Goal: Find specific page/section: Find specific page/section

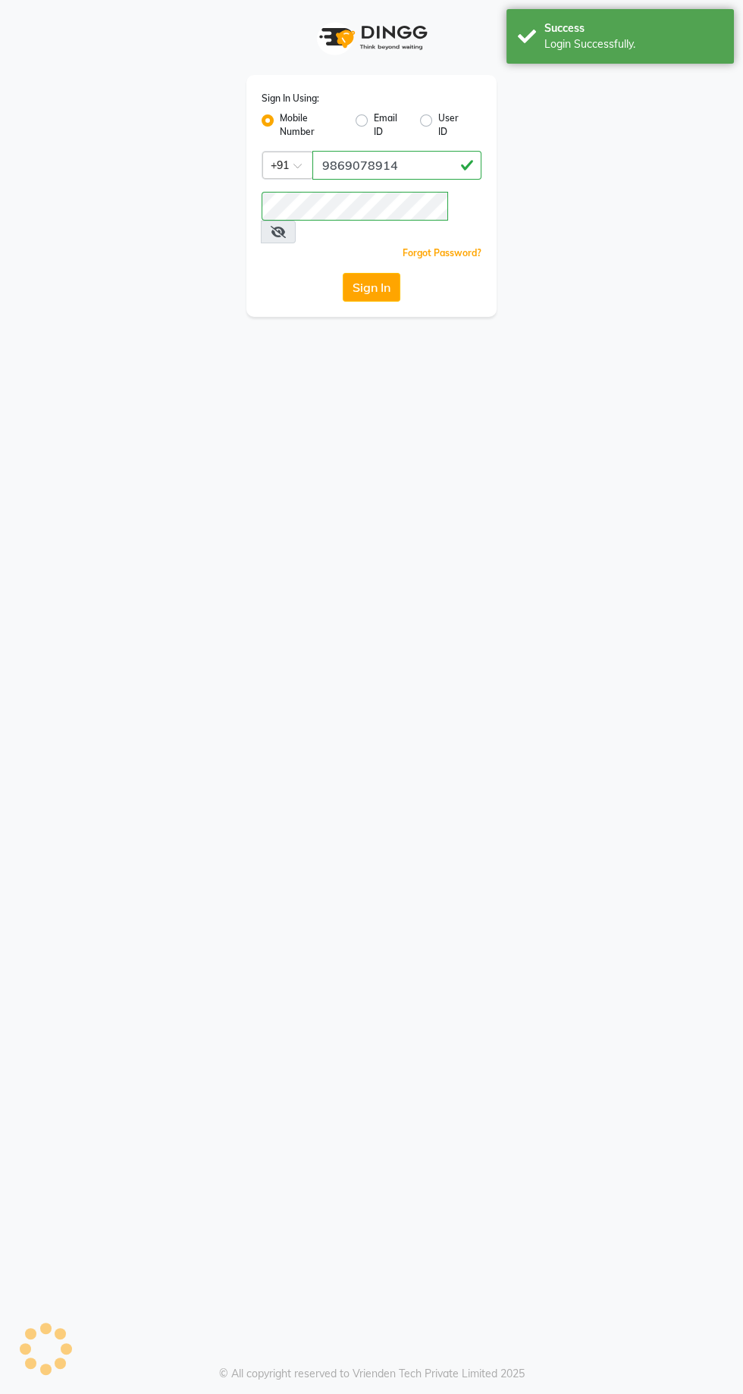
select select "service"
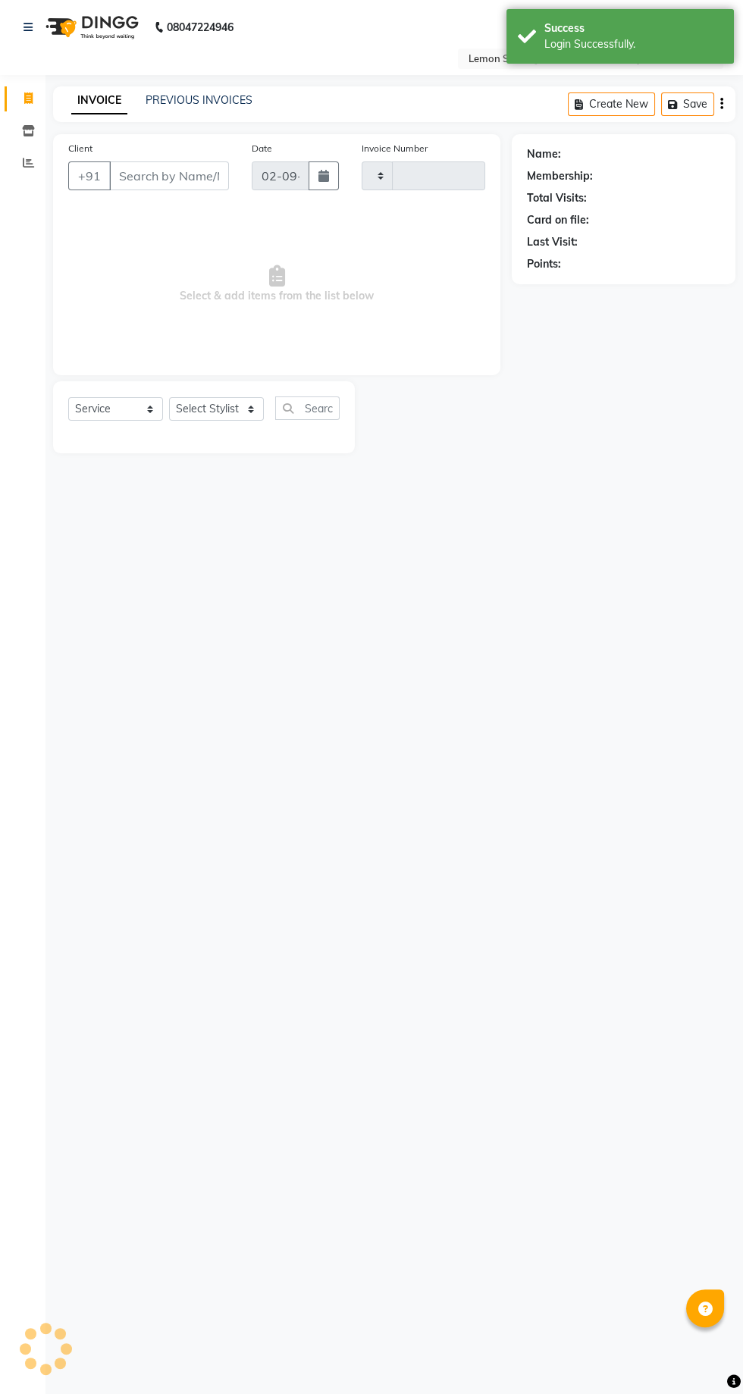
type input "1928"
select select "en"
select select "8053"
click at [25, 200] on div "Invoice Inventory Reports Segments Page Builder" at bounding box center [102, 718] width 205 height 1308
click at [23, 170] on span at bounding box center [28, 163] width 27 height 17
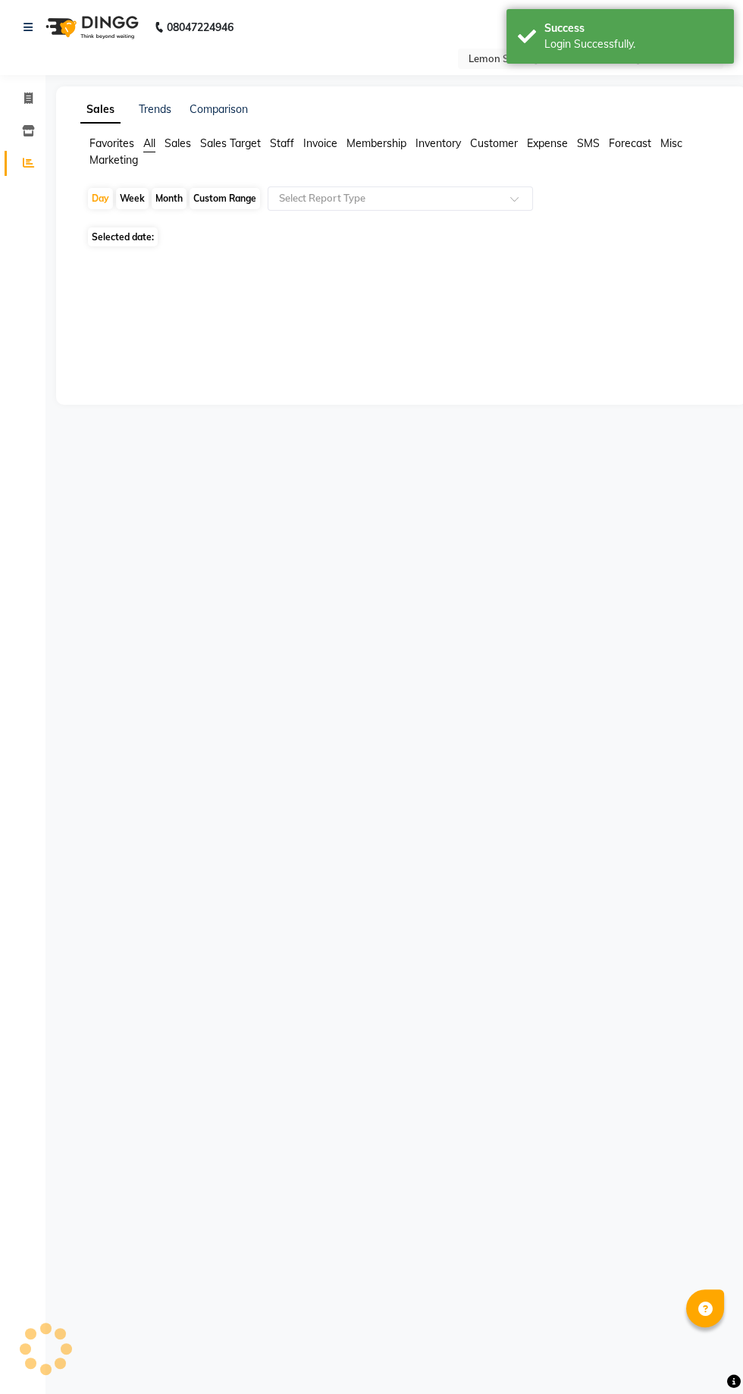
click at [45, 214] on main "Sales Trends Comparison Favorites All Sales Sales Target Staff Invoice Membersh…" at bounding box center [394, 256] width 698 height 341
click at [32, 204] on div "Invoice Inventory Reports Segments Page Builder" at bounding box center [102, 718] width 205 height 1308
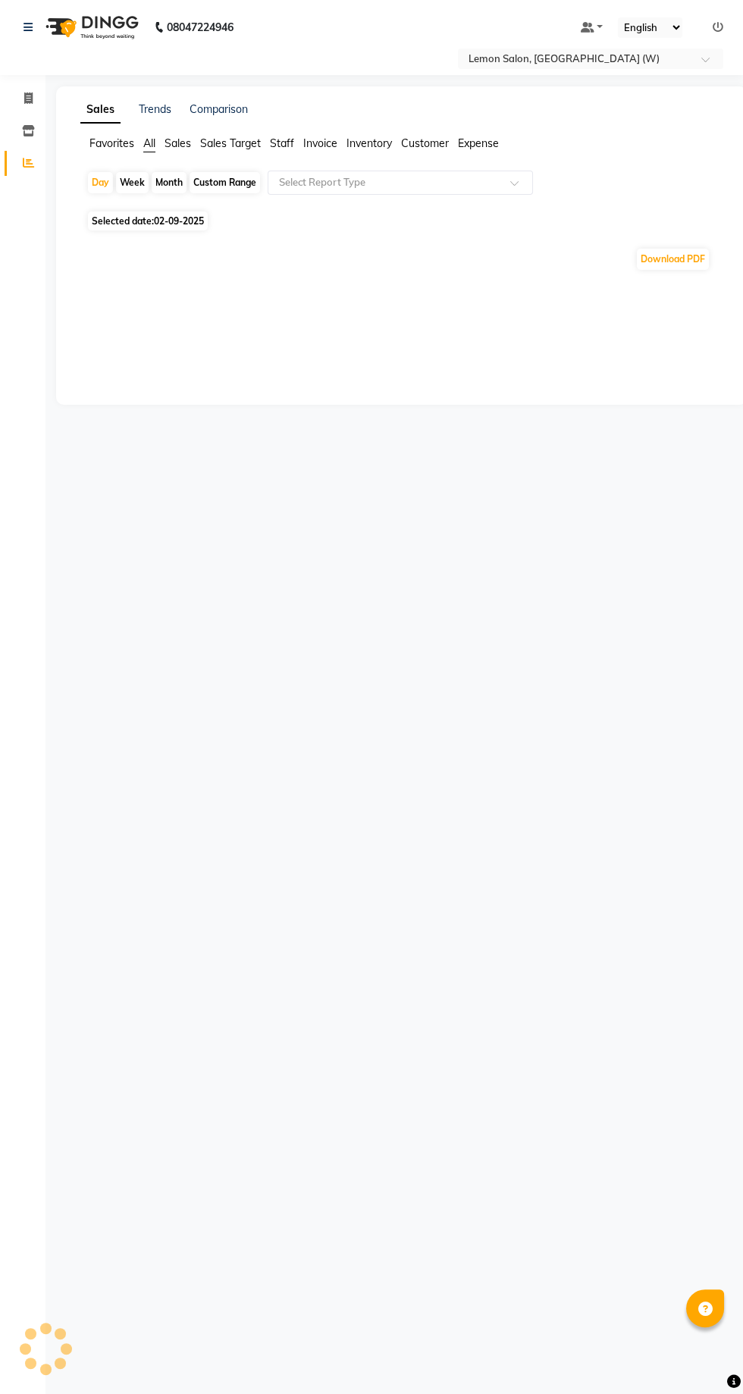
click at [22, 178] on li "Reports" at bounding box center [22, 163] width 45 height 33
click at [22, 171] on span at bounding box center [28, 163] width 27 height 17
